Goal: Transaction & Acquisition: Purchase product/service

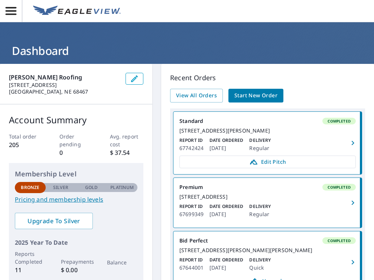
click at [269, 94] on span "Start New Order" at bounding box center [255, 95] width 43 height 9
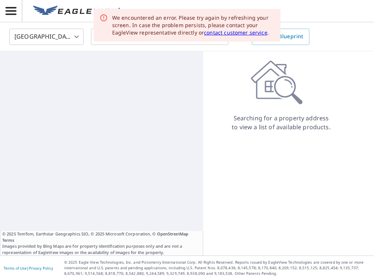
click at [135, 34] on div "We encountered an error. Please try again by refreshing your screen. In case th…" at bounding box center [193, 25] width 163 height 22
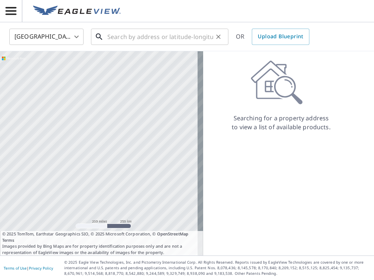
click at [168, 33] on input "text" at bounding box center [160, 36] width 106 height 21
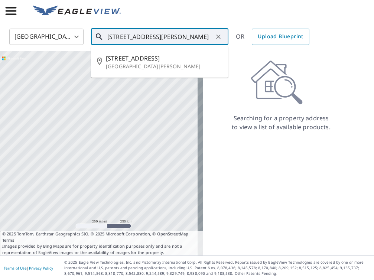
click at [97, 36] on icon at bounding box center [99, 36] width 9 height 9
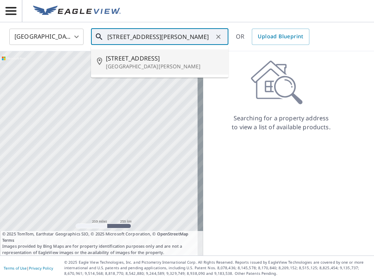
click at [99, 38] on icon at bounding box center [99, 36] width 6 height 6
click at [98, 62] on icon at bounding box center [99, 61] width 5 height 7
type input "[STREET_ADDRESS][PERSON_NAME]"
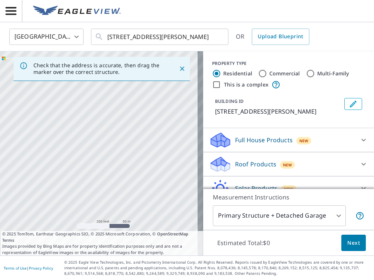
click at [179, 69] on icon "Close" at bounding box center [181, 68] width 7 height 7
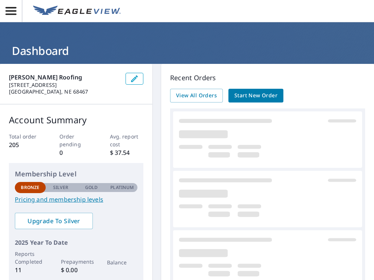
click at [260, 93] on span "Start New Order" at bounding box center [255, 95] width 43 height 9
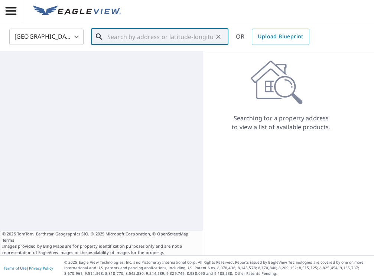
click at [145, 37] on input "text" at bounding box center [160, 36] width 106 height 21
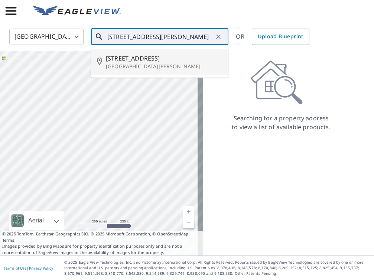
click at [97, 35] on icon at bounding box center [99, 36] width 9 height 9
click at [100, 63] on icon at bounding box center [99, 61] width 5 height 7
type input "[STREET_ADDRESS][PERSON_NAME]"
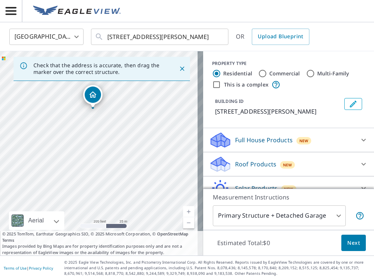
drag, startPoint x: 144, startPoint y: 128, endPoint x: 140, endPoint y: 62, distance: 66.6
click at [140, 62] on div "Check that the address is accurate, then drag the marker over the correct struc…" at bounding box center [101, 153] width 203 height 204
click at [180, 67] on icon "Close" at bounding box center [182, 68] width 4 height 4
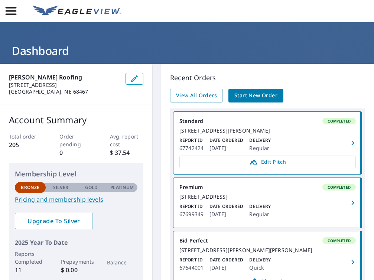
click at [243, 95] on span "Start New Order" at bounding box center [255, 95] width 43 height 9
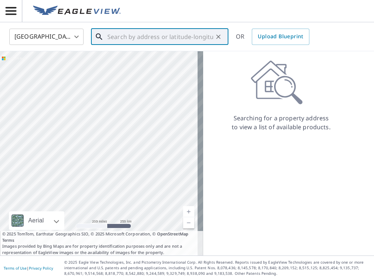
click at [115, 36] on input "text" at bounding box center [160, 36] width 106 height 21
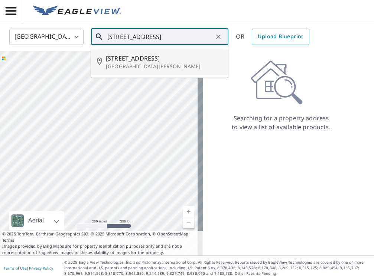
click at [108, 59] on span "[STREET_ADDRESS]" at bounding box center [164, 58] width 116 height 9
type input "[STREET_ADDRESS][PERSON_NAME]"
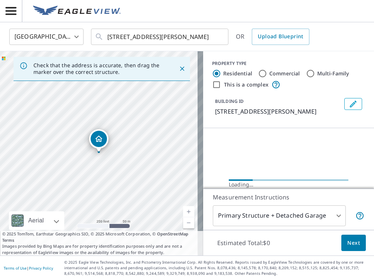
click at [178, 68] on icon "Close" at bounding box center [181, 68] width 7 height 7
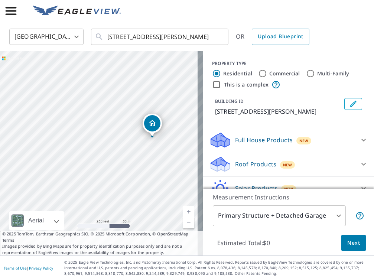
drag, startPoint x: 101, startPoint y: 138, endPoint x: 154, endPoint y: 122, distance: 55.7
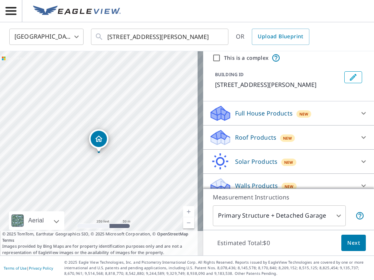
scroll to position [26, 0]
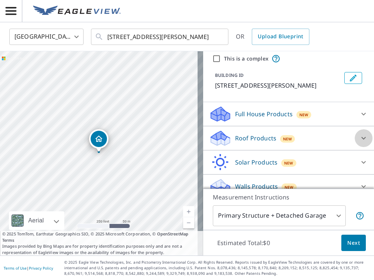
click at [361, 138] on icon at bounding box center [363, 138] width 4 height 3
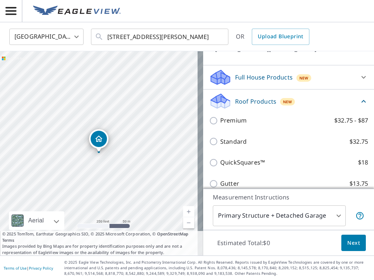
scroll to position [62, 0]
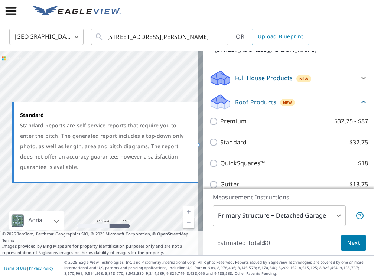
click at [209, 142] on input "Standard $32.75" at bounding box center [214, 142] width 11 height 9
checkbox input "true"
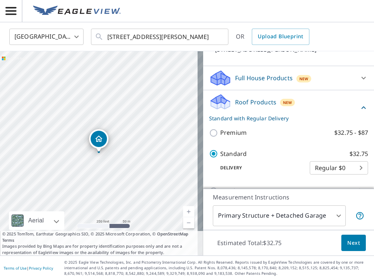
click at [351, 237] on button "Next" at bounding box center [353, 242] width 24 height 17
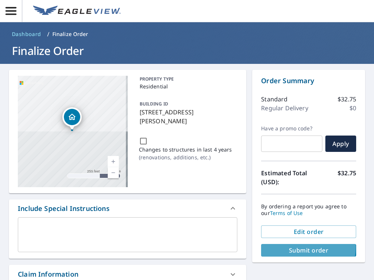
click at [300, 247] on span "Submit order" at bounding box center [308, 250] width 83 height 8
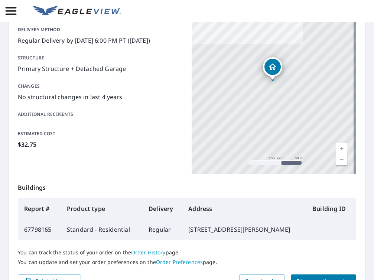
scroll to position [158, 0]
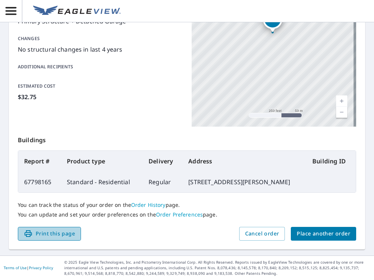
click at [66, 230] on span "Print this page" at bounding box center [49, 233] width 51 height 9
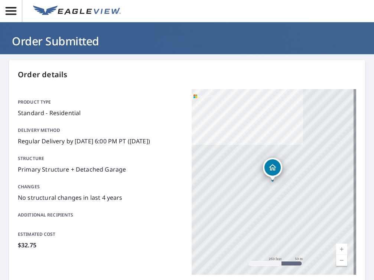
scroll to position [0, 0]
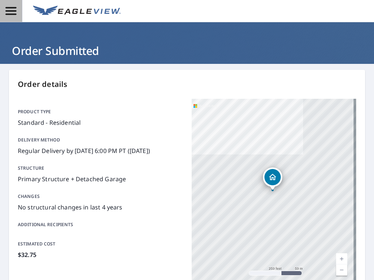
click at [11, 10] on icon "button" at bounding box center [11, 11] width 11 height 8
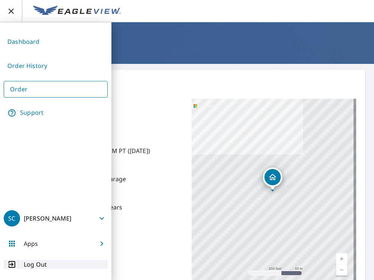
click at [37, 264] on p "Log Out" at bounding box center [35, 264] width 23 height 9
